Goal: Information Seeking & Learning: Find specific fact

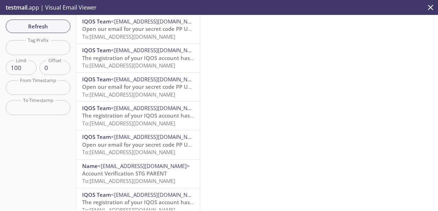
click at [114, 38] on span "To: ws5c5.1756979208827@inbox.testmail.app" at bounding box center [128, 36] width 93 height 7
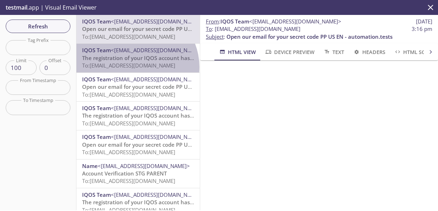
click at [135, 67] on span "To: ws5c5.1756979036700@inbox.testmail.app" at bounding box center [128, 65] width 93 height 7
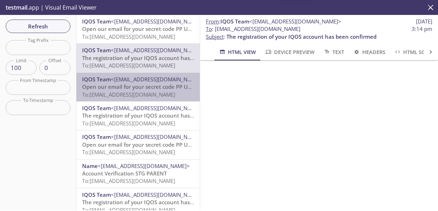
click at [152, 96] on span "To: ws5c5.1756979036700@inbox.testmail.app" at bounding box center [128, 94] width 93 height 7
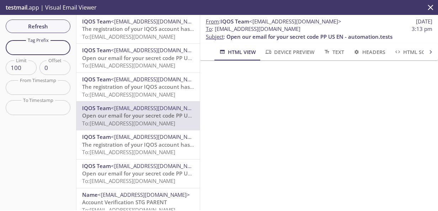
click at [43, 51] on input "text" at bounding box center [38, 47] width 65 height 15
paste input "[DOMAIN_NAME]"
type input "[DOMAIN_NAME]"
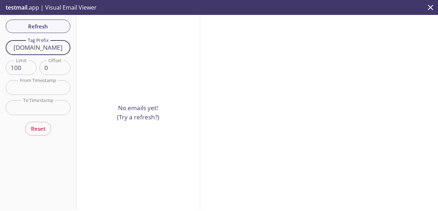
click at [66, 48] on input "[DOMAIN_NAME]" at bounding box center [38, 47] width 65 height 15
drag, startPoint x: 58, startPoint y: 45, endPoint x: 100, endPoint y: 49, distance: 41.5
click at [100, 49] on div "Refresh Filters Tag Prefix [DOMAIN_NAME] Tag Prefix Limit 100 Limit Offset 0 Of…" at bounding box center [219, 113] width 438 height 196
click at [43, 45] on input "[DOMAIN_NAME]" at bounding box center [38, 47] width 65 height 15
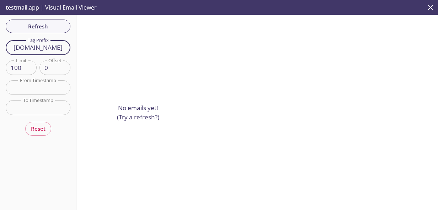
scroll to position [0, 0]
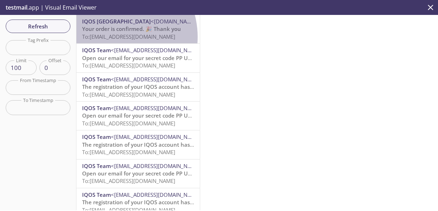
click at [111, 37] on span "To: ws5c5.1756978775195@inbox.testmail.app" at bounding box center [128, 36] width 93 height 7
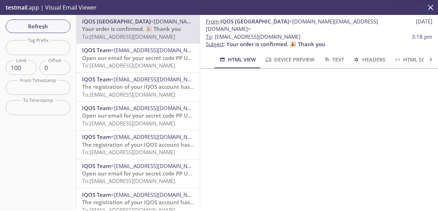
click at [148, 59] on span "Open our email for your secret code PP US EN - automation.tests" at bounding box center [165, 57] width 166 height 7
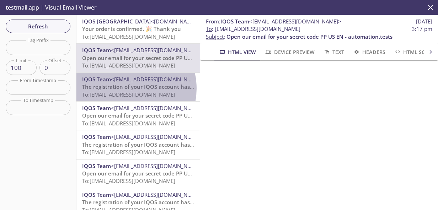
click at [125, 89] on span "The registration of your IQOS account has been confirmed" at bounding box center [157, 86] width 150 height 7
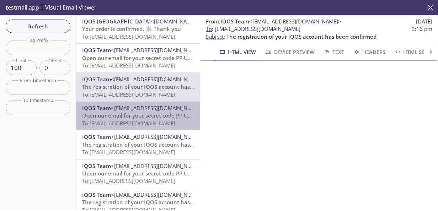
click at [141, 120] on span "To: ws5c5.1756979208827@inbox.testmail.app" at bounding box center [128, 123] width 93 height 7
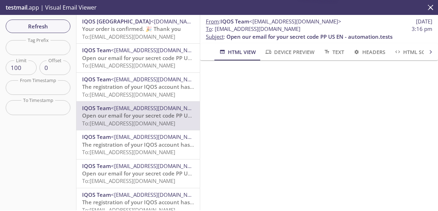
click at [136, 149] on span "To: ws5c5.1756979036700@inbox.testmail.app" at bounding box center [128, 152] width 93 height 7
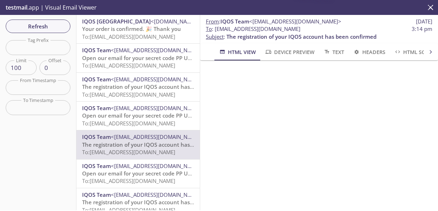
click at [137, 166] on span "<[EMAIL_ADDRESS][DOMAIN_NAME]>" at bounding box center [157, 166] width 92 height 7
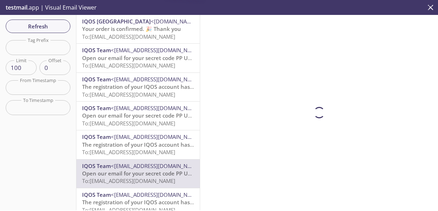
scroll to position [36, 0]
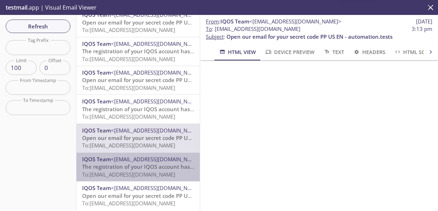
click at [144, 168] on span "The registration of your IQOS account has been confirmed" at bounding box center [157, 166] width 150 height 7
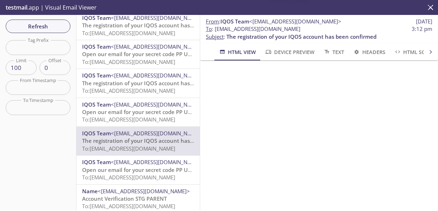
scroll to position [71, 0]
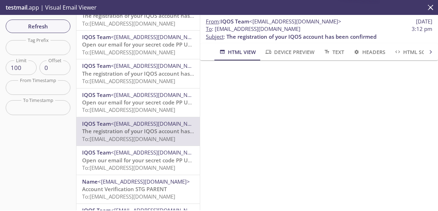
click at [144, 168] on span "To: ws5c5.1756978940882@inbox.testmail.app" at bounding box center [128, 167] width 93 height 7
